Goal: Find specific page/section: Find specific page/section

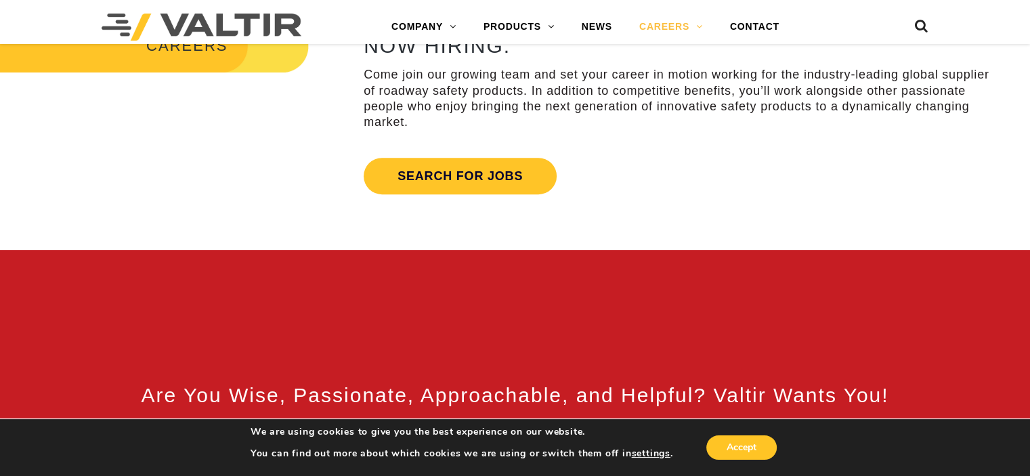
scroll to position [542, 0]
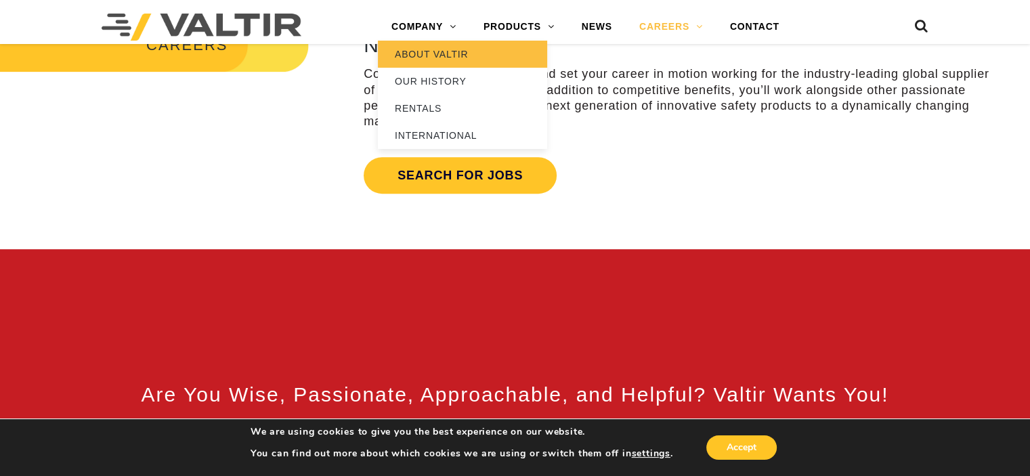
click at [409, 49] on link "ABOUT VALTIR" at bounding box center [462, 54] width 169 height 27
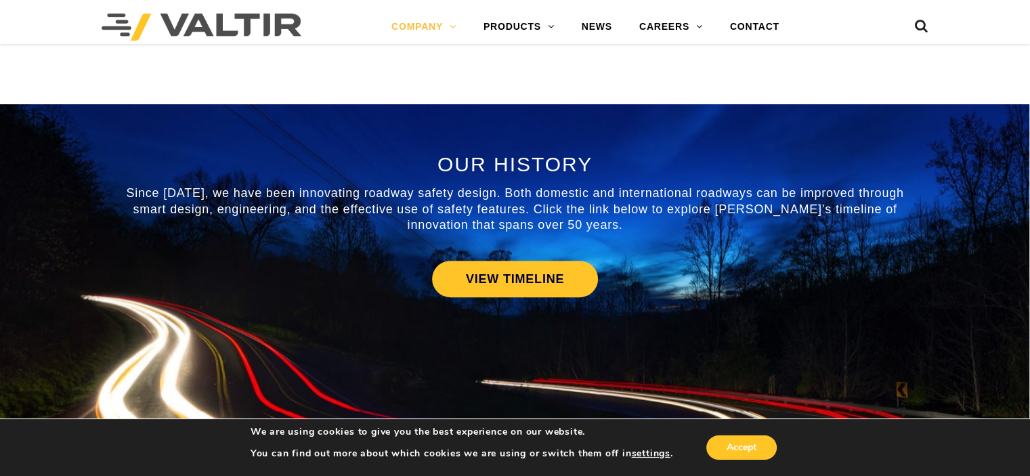
scroll to position [610, 0]
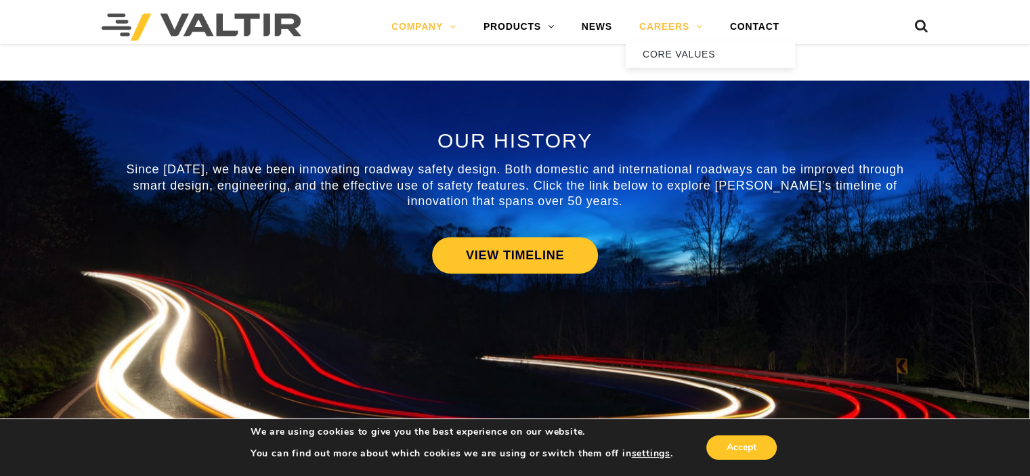
click at [660, 29] on link "CAREERS" at bounding box center [671, 27] width 91 height 27
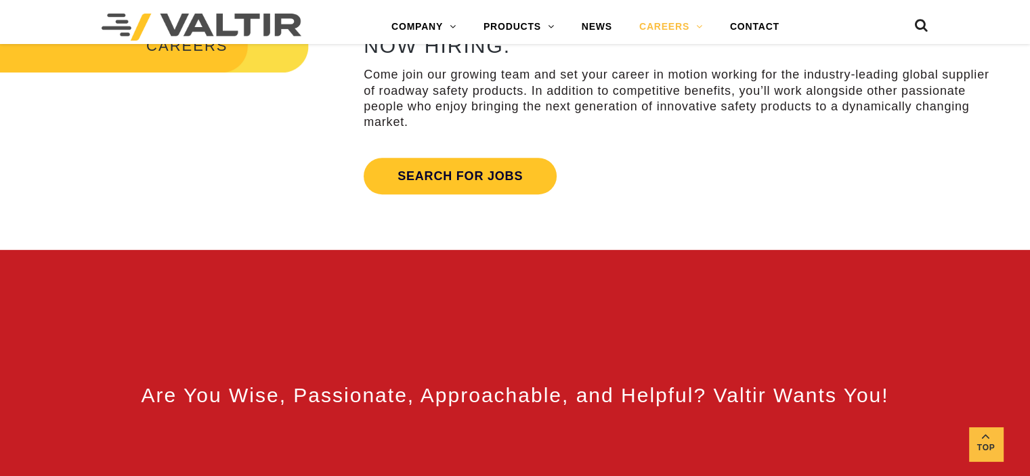
scroll to position [542, 0]
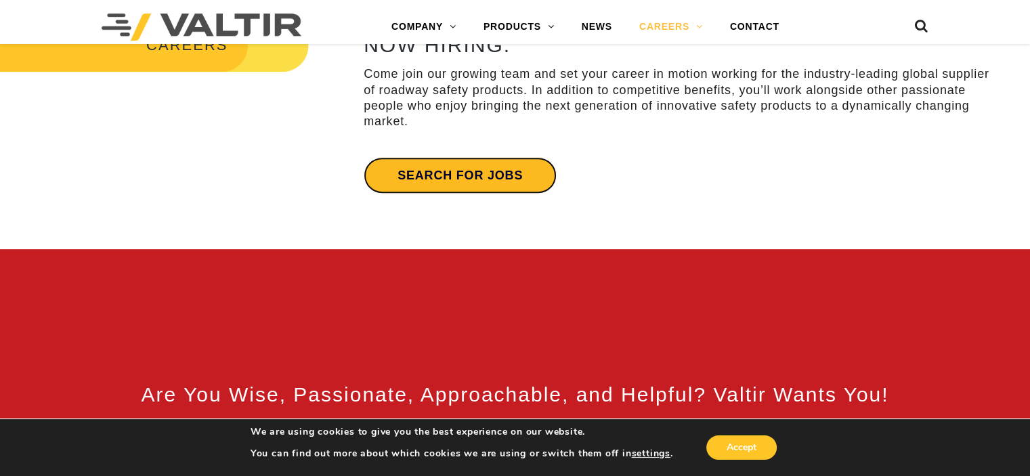
click at [434, 186] on link "Search for jobs" at bounding box center [460, 175] width 193 height 37
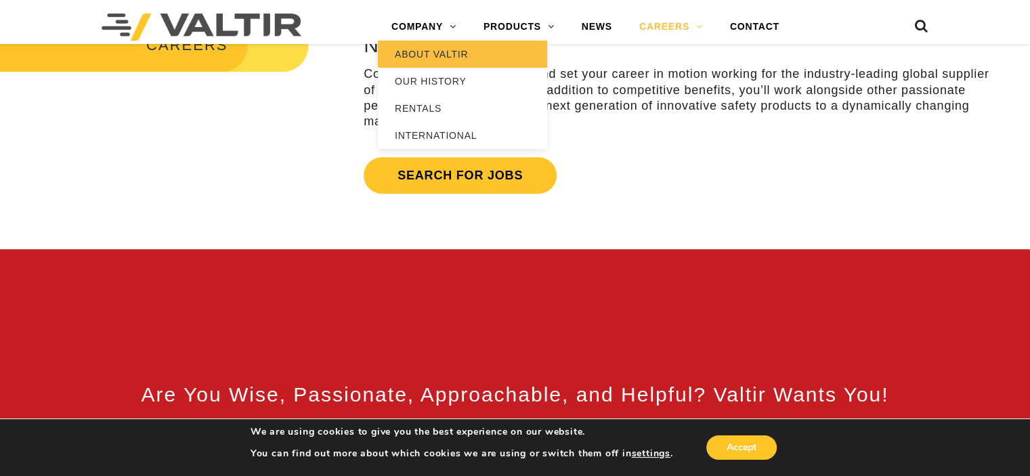
click at [418, 56] on link "ABOUT VALTIR" at bounding box center [462, 54] width 169 height 27
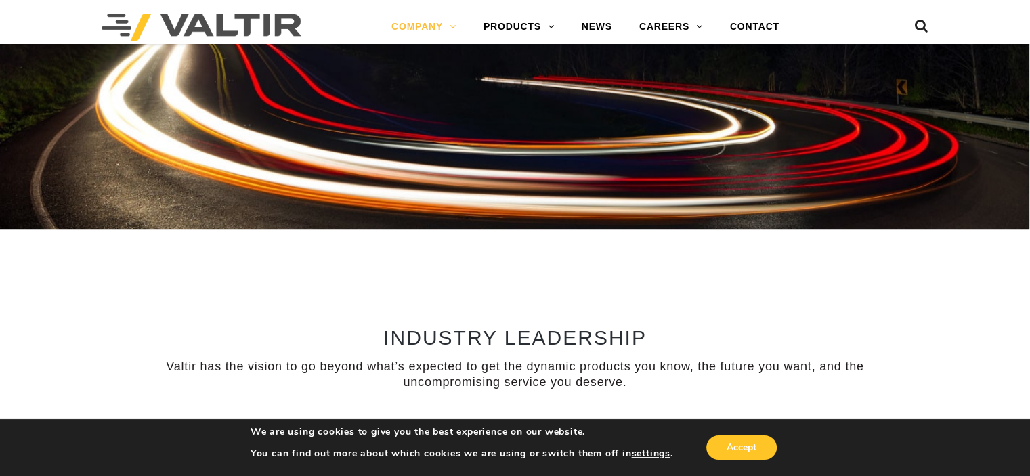
scroll to position [745, 0]
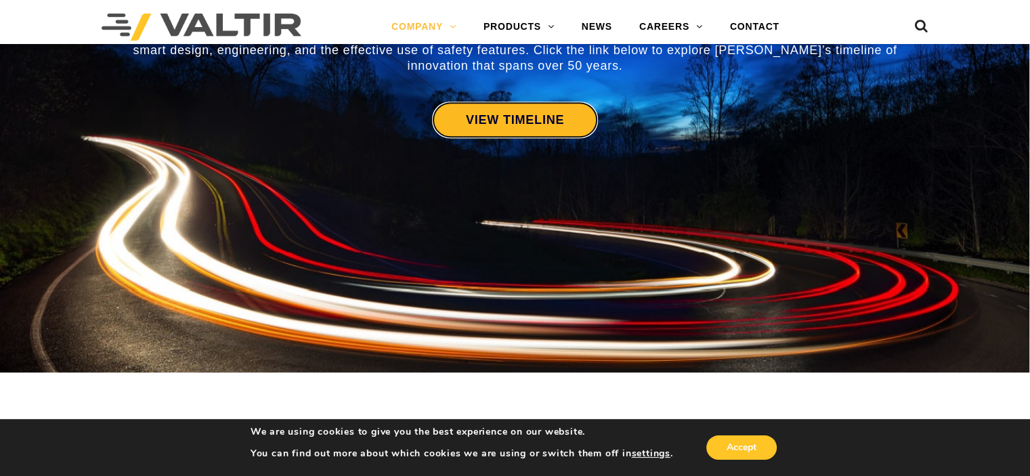
click at [515, 115] on link "VIEW TIMELINE" at bounding box center [515, 120] width 166 height 37
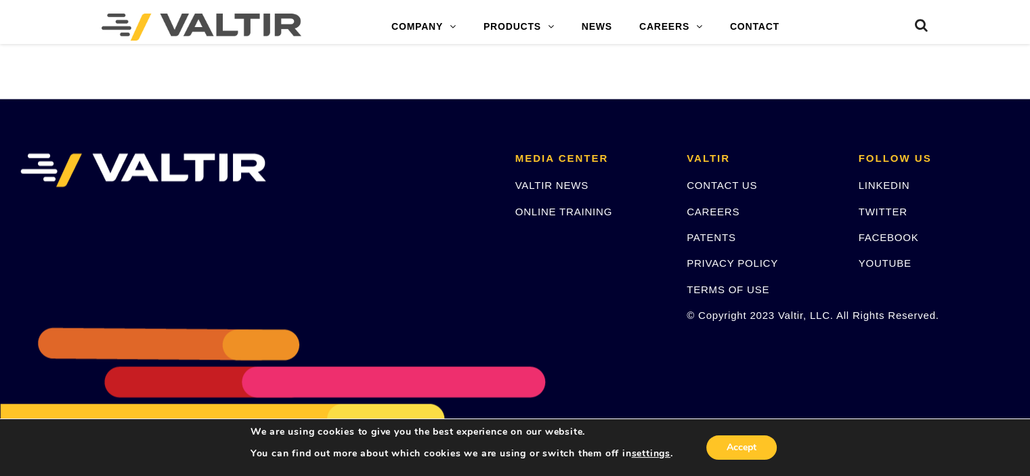
scroll to position [2207, 0]
